Goal: Go to known website: Access a specific website the user already knows

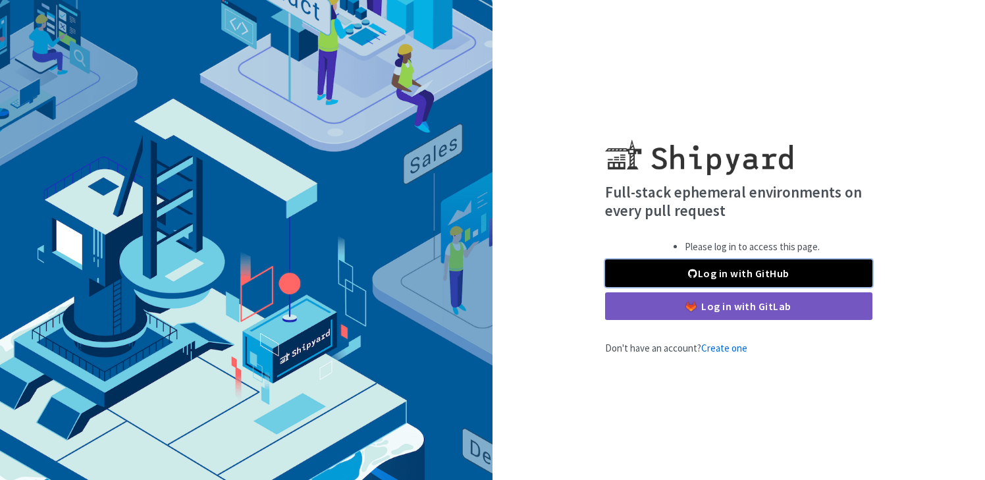
click at [658, 281] on link "Log in with GitHub" at bounding box center [738, 273] width 267 height 28
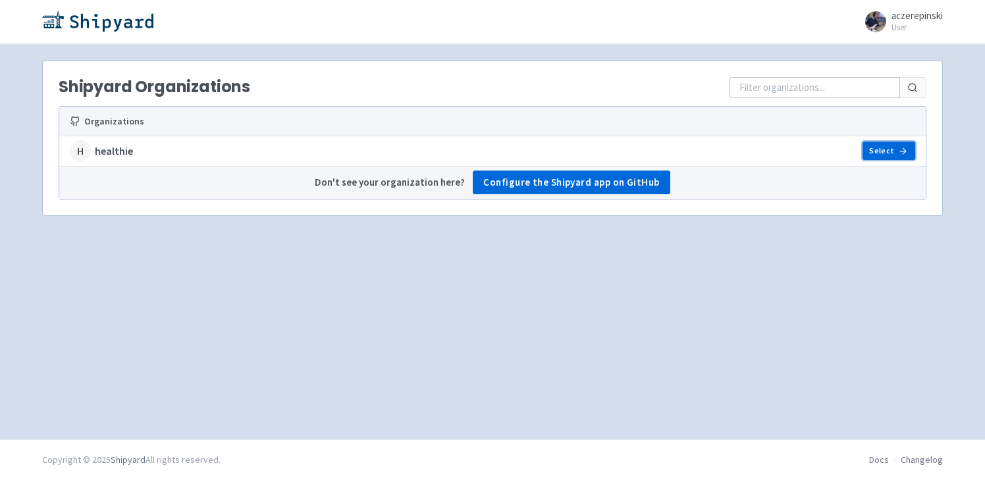
click at [898, 151] on link "Select" at bounding box center [889, 151] width 53 height 18
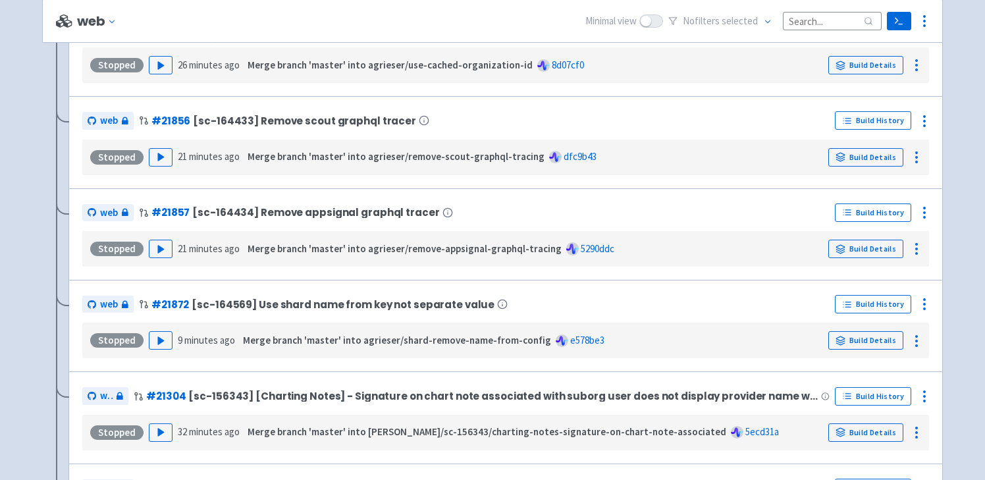
scroll to position [1598, 0]
